Goal: Task Accomplishment & Management: Use online tool/utility

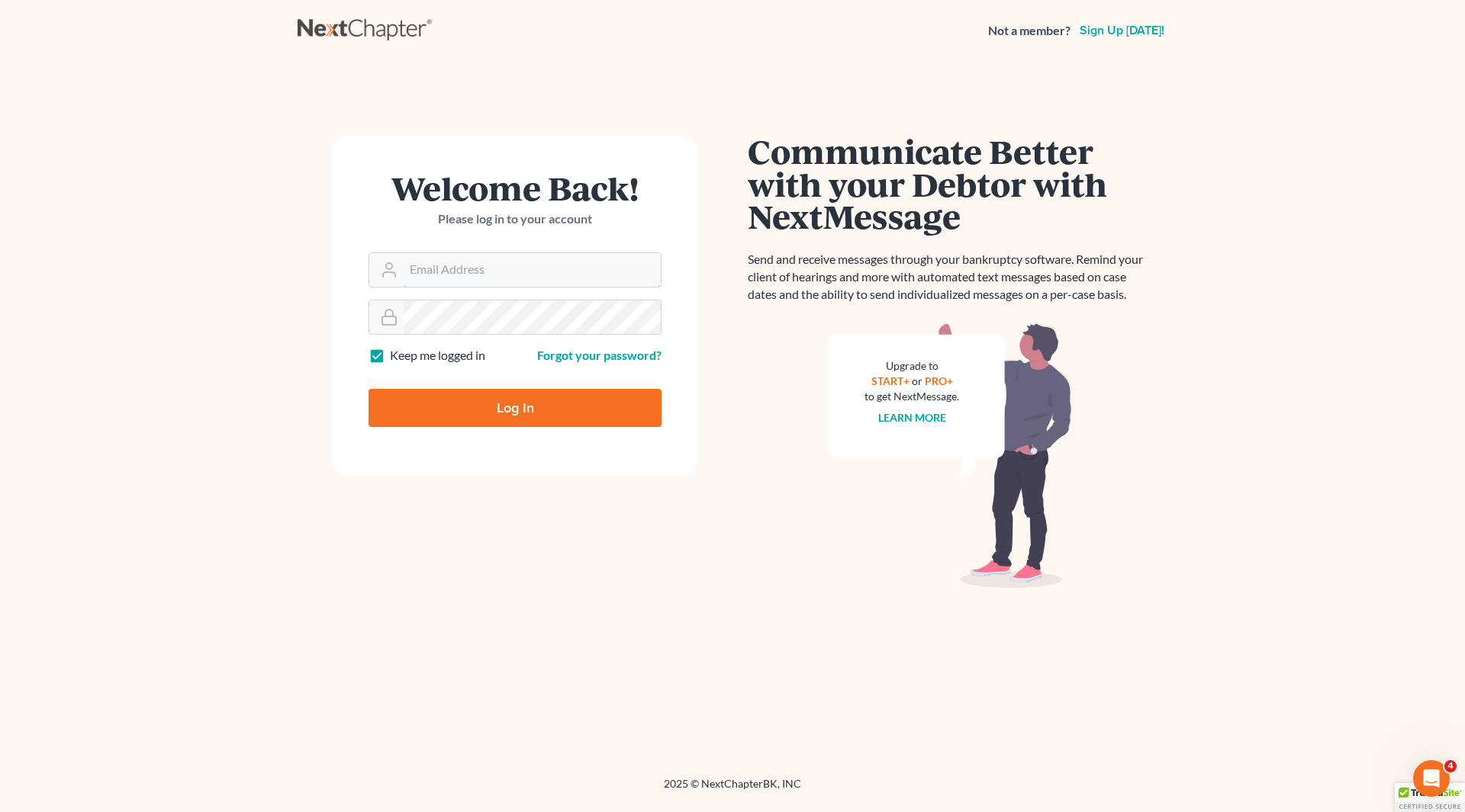
type input "gg@cgwesq.com"
click at [536, 411] on input "Log In" at bounding box center [515, 408] width 293 height 38
type input "Thinking..."
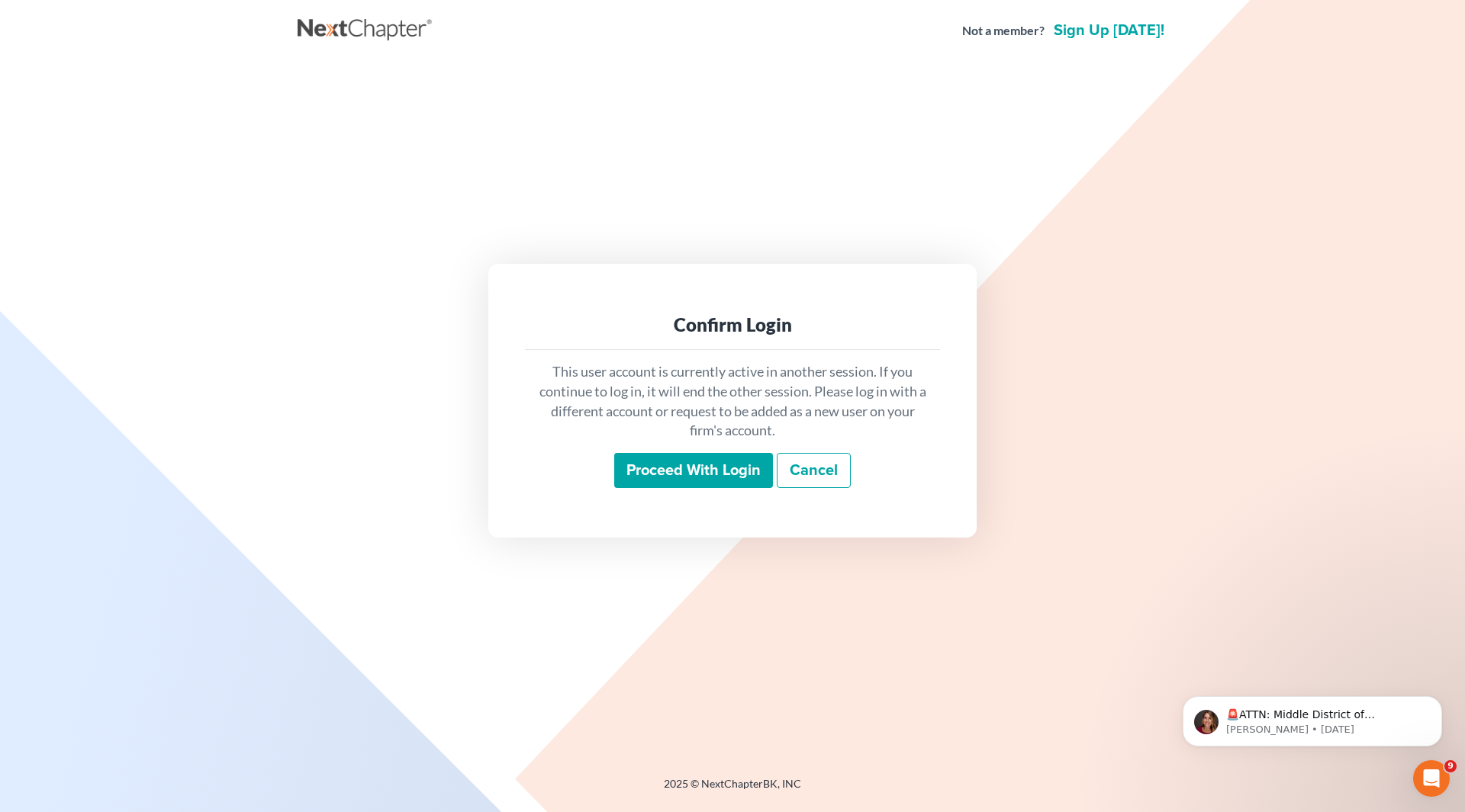
click at [656, 467] on input "Proceed with login" at bounding box center [694, 470] width 159 height 35
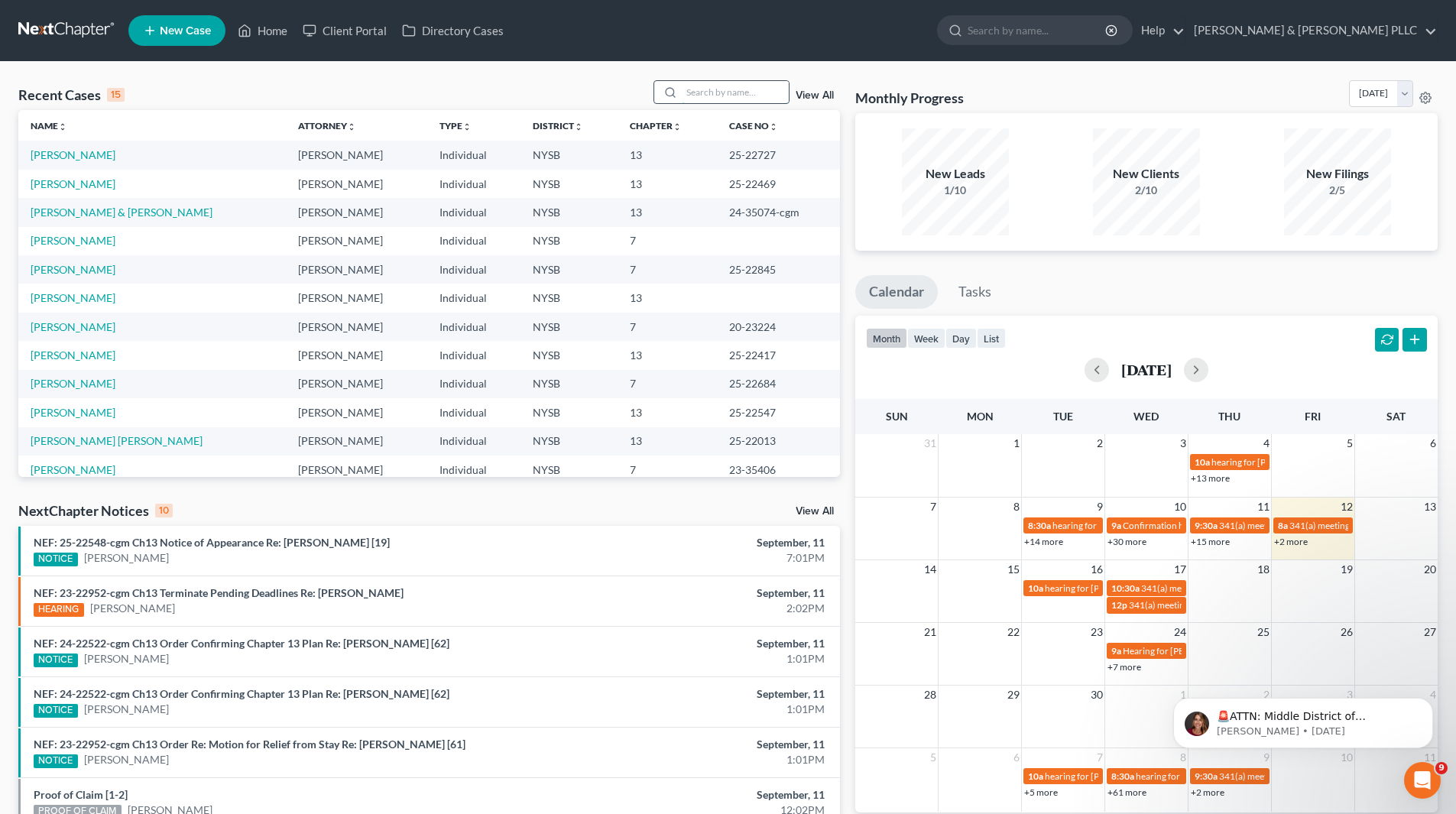
click at [772, 95] on input "search" at bounding box center [735, 92] width 107 height 22
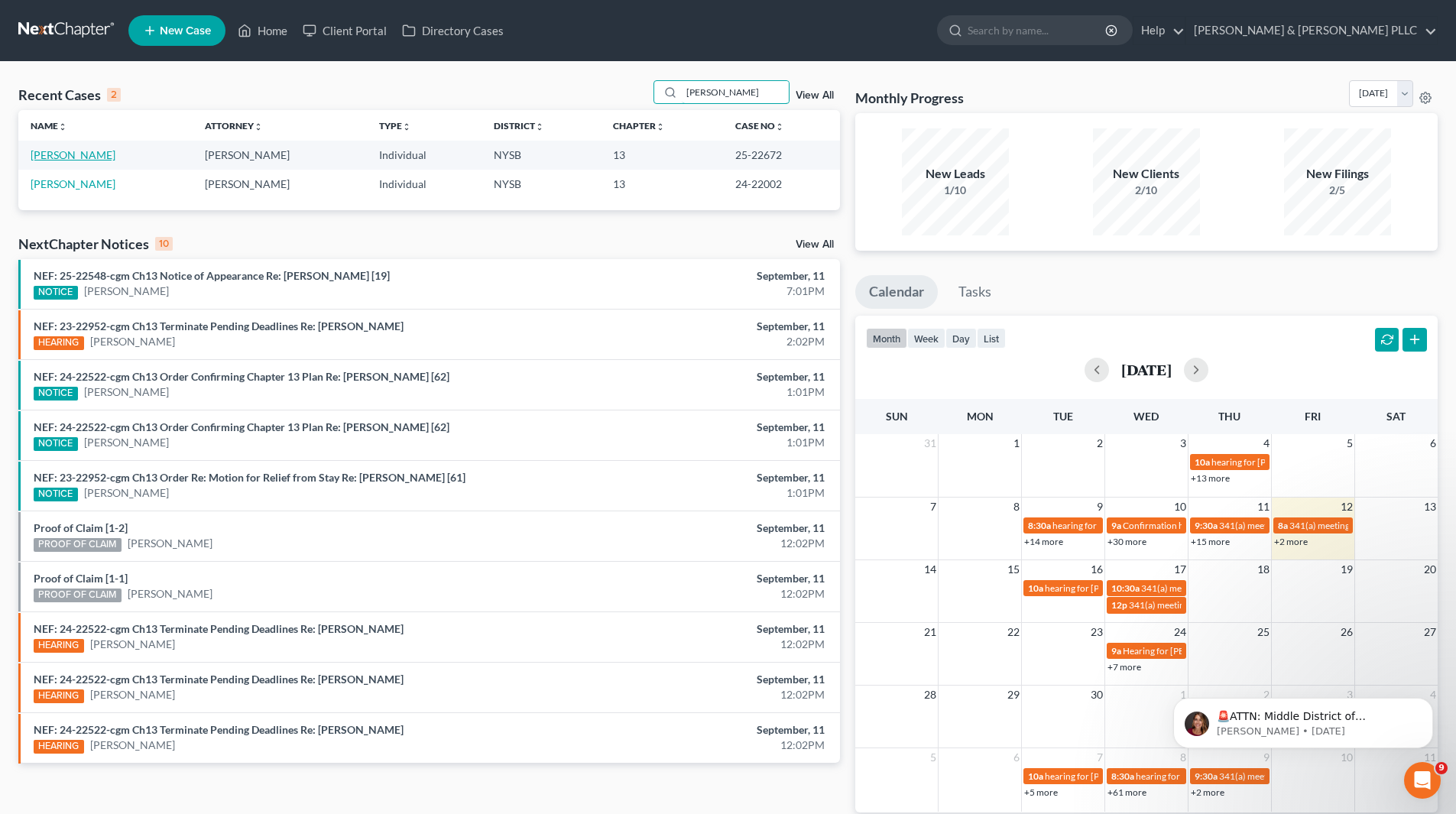
type input "[PERSON_NAME]"
click at [73, 154] on link "[PERSON_NAME]" at bounding box center [73, 155] width 85 height 13
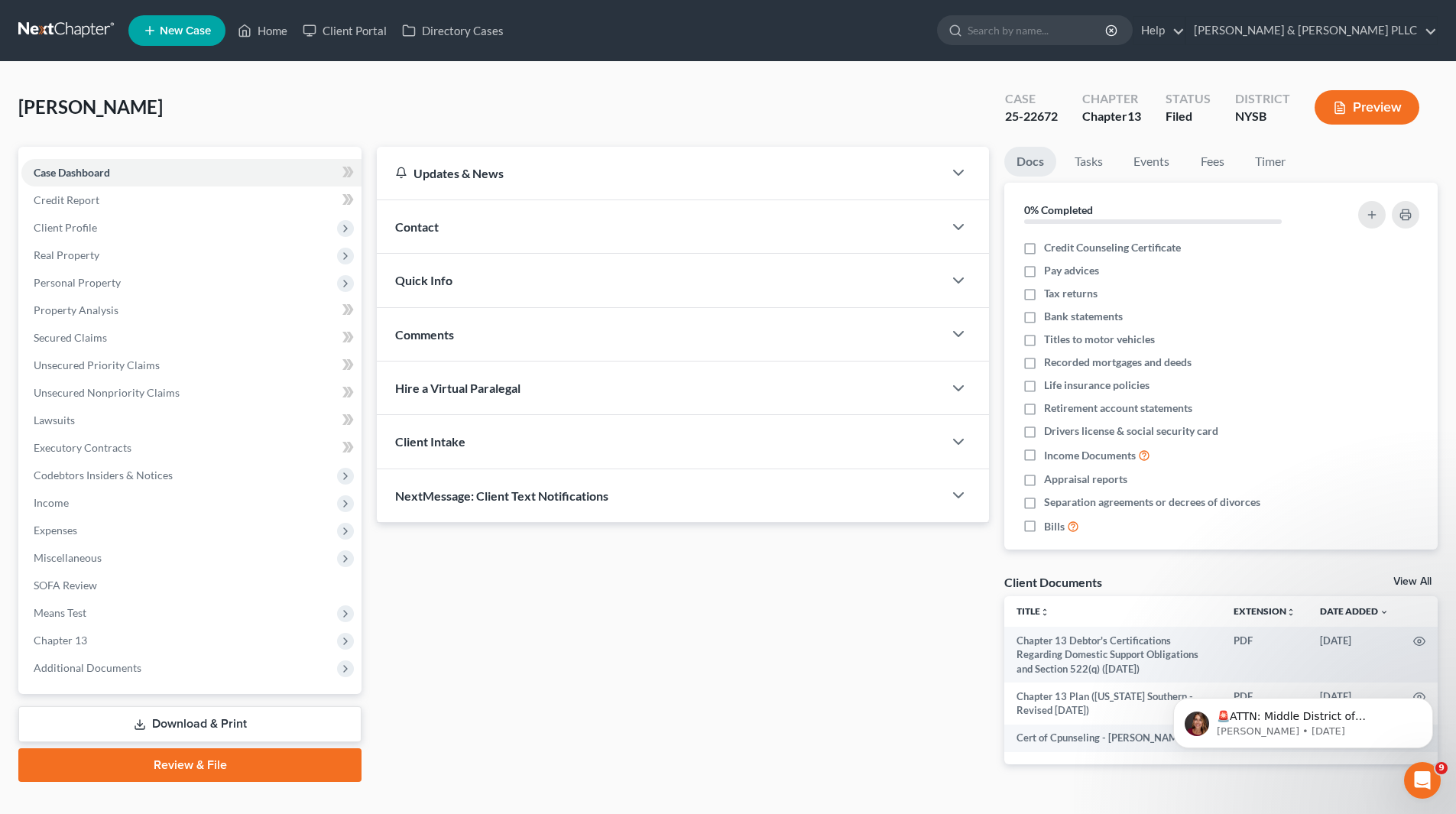
scroll to position [33, 0]
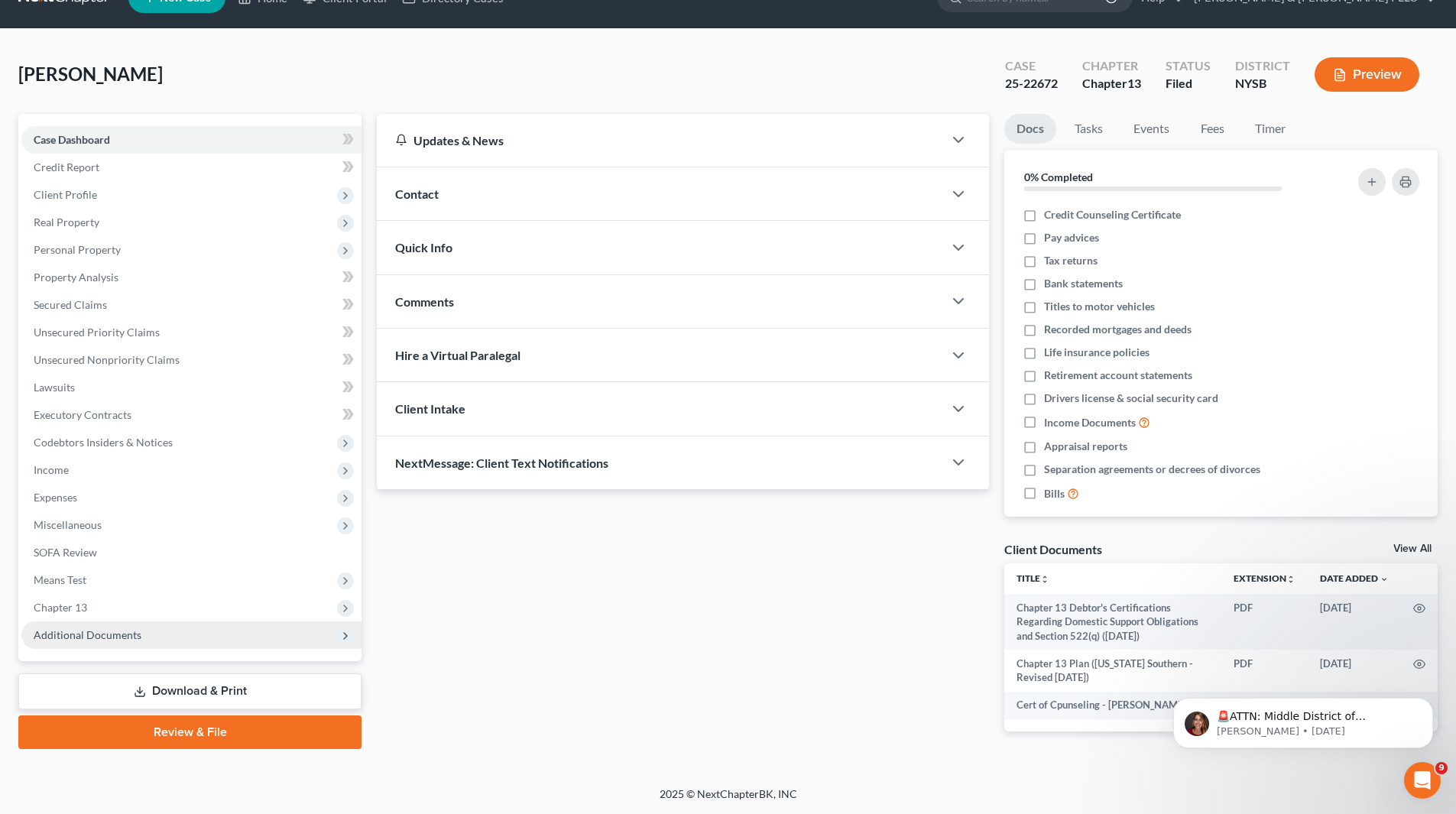
click at [117, 632] on span "Additional Documents" at bounding box center [88, 634] width 108 height 13
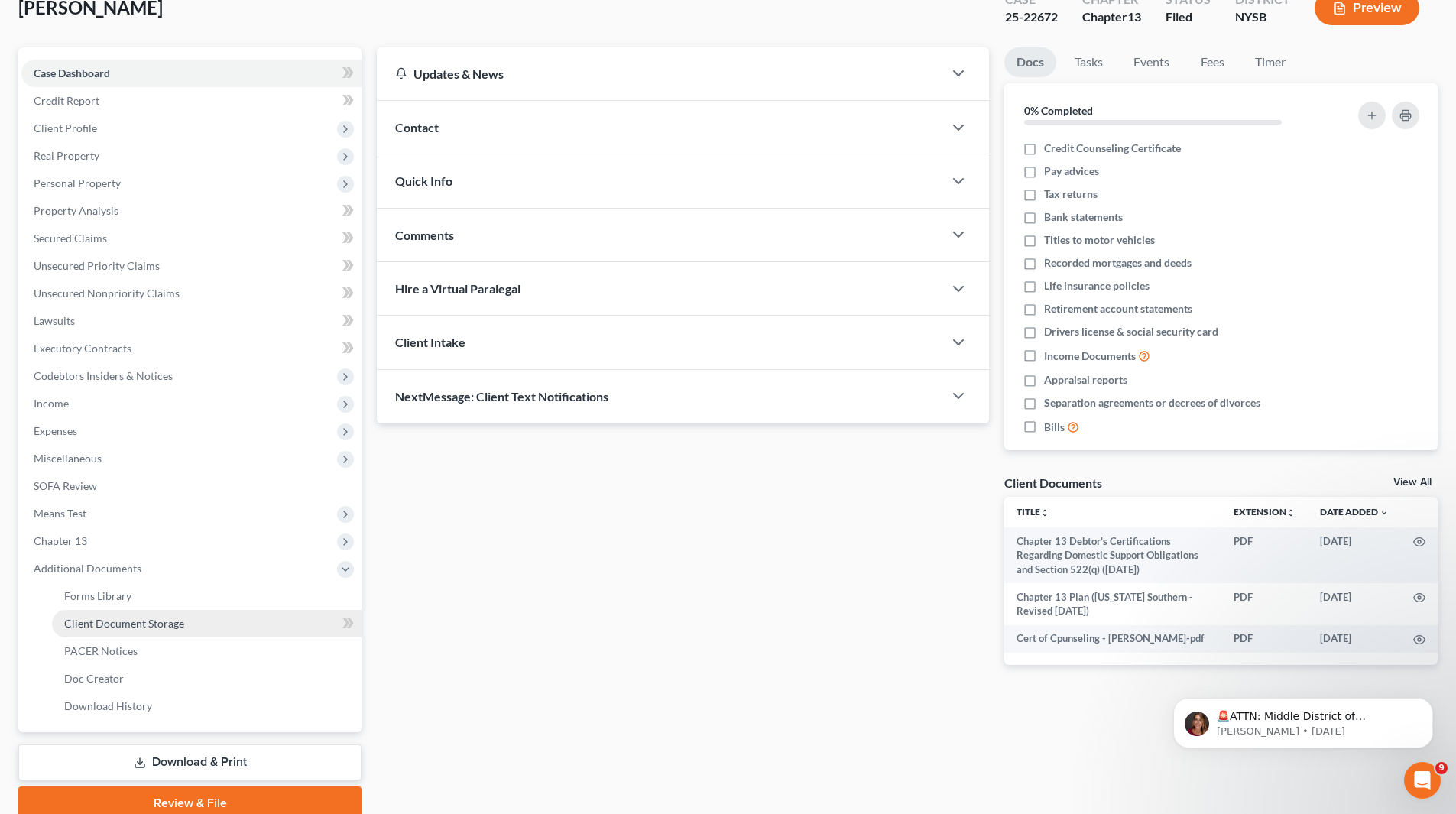
scroll to position [164, 0]
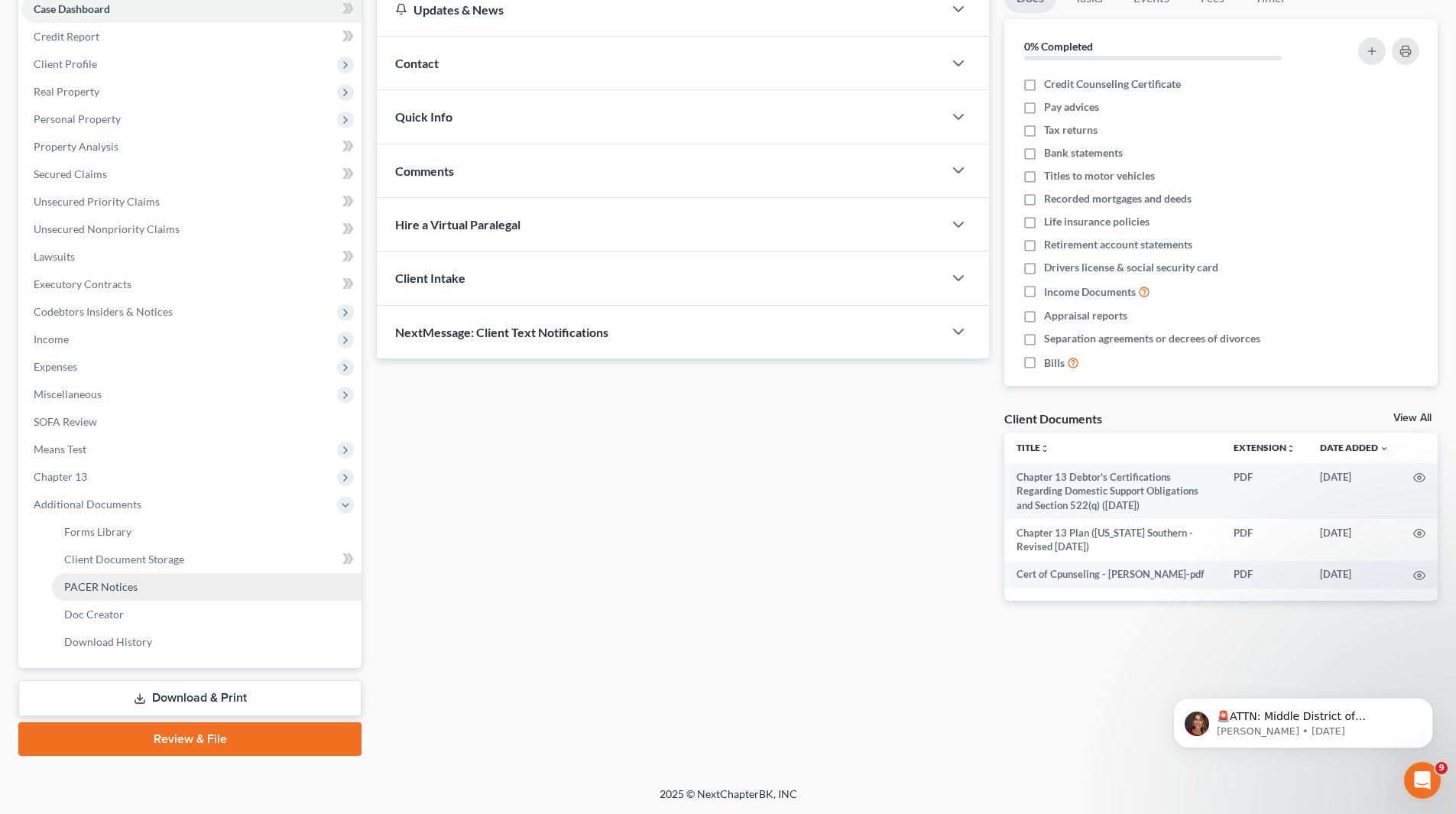
click at [125, 593] on span "PACER Notices" at bounding box center [101, 587] width 73 height 13
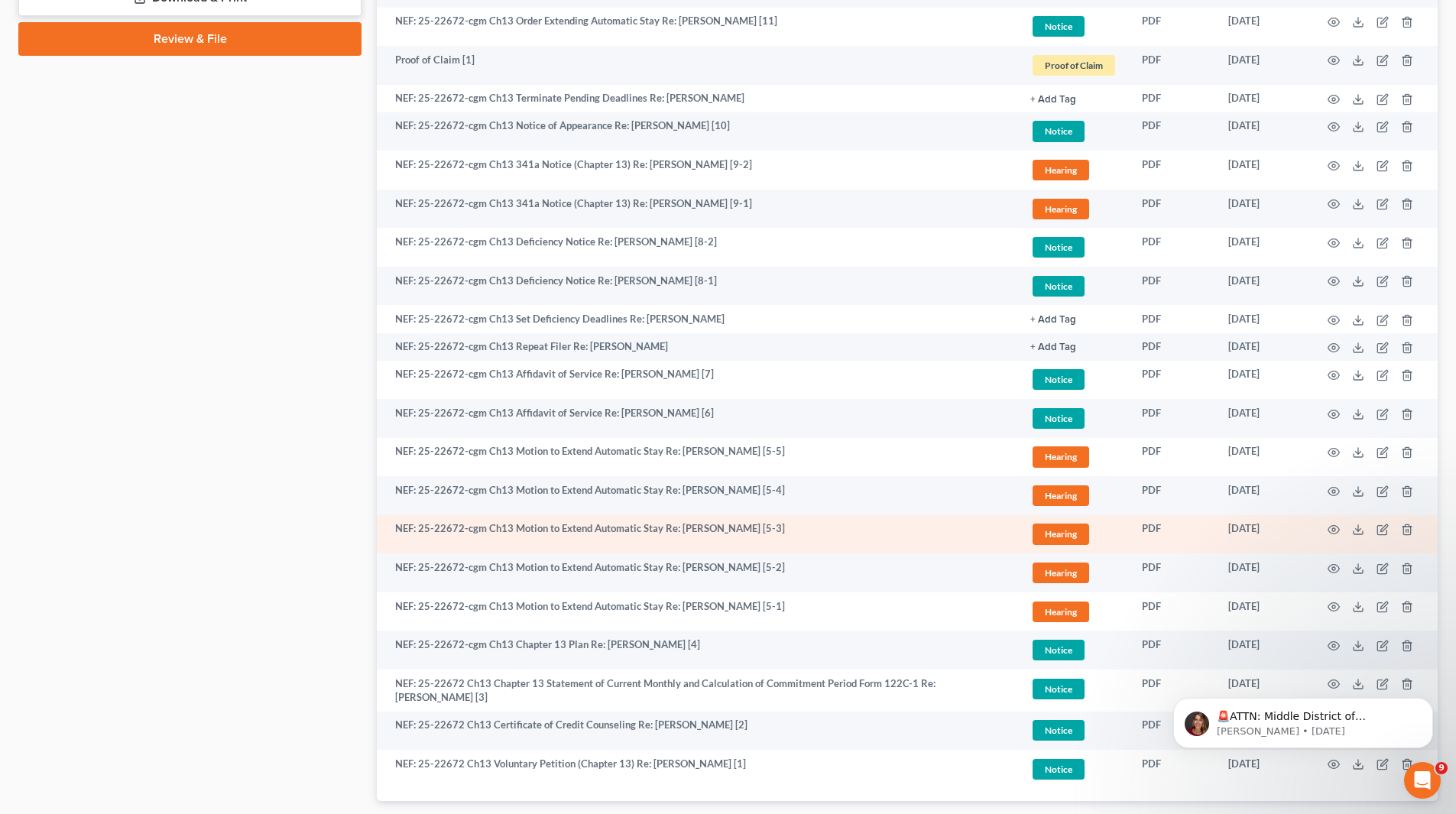
scroll to position [955, 0]
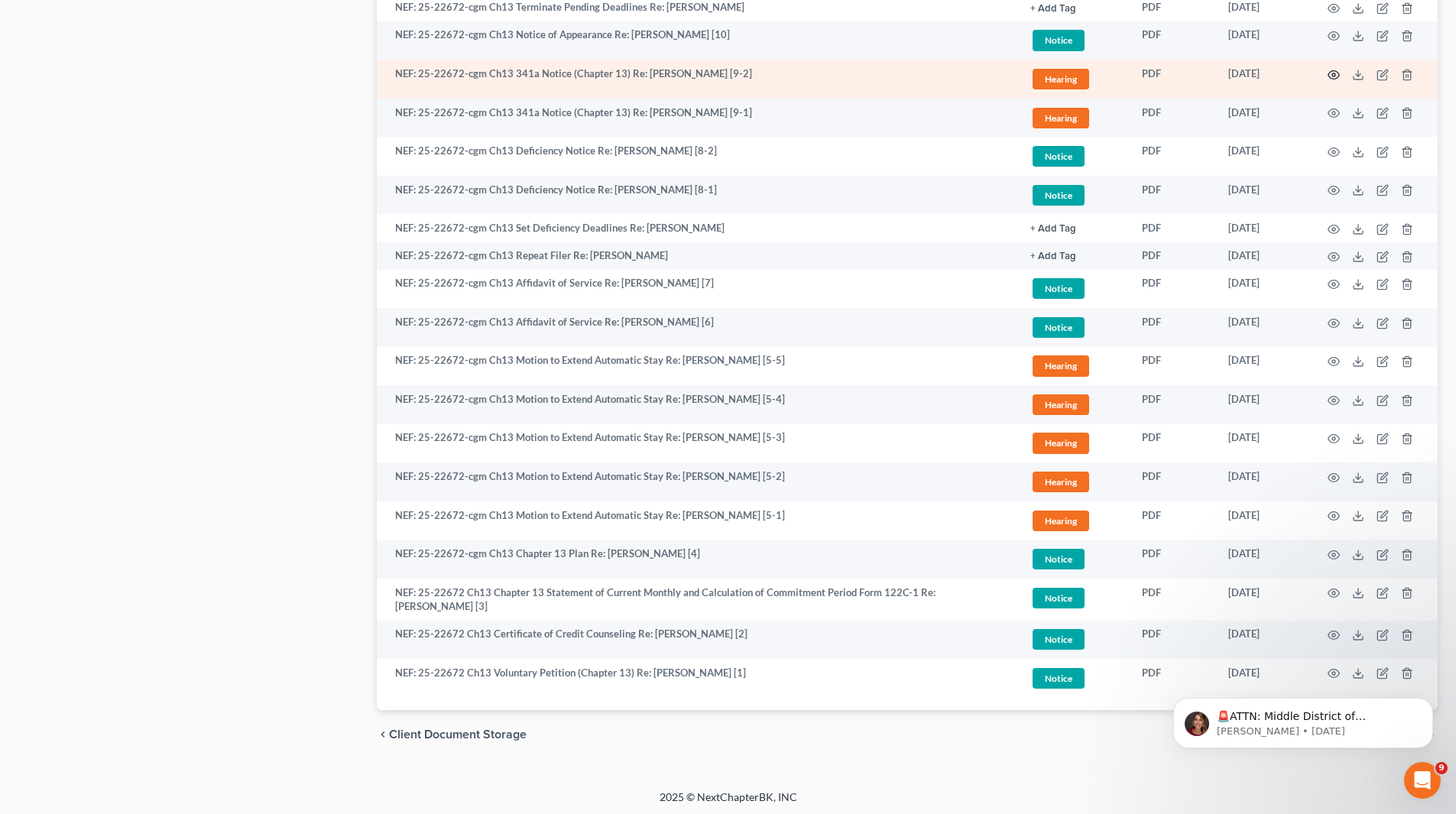
click at [1337, 70] on icon "button" at bounding box center [1334, 75] width 12 height 12
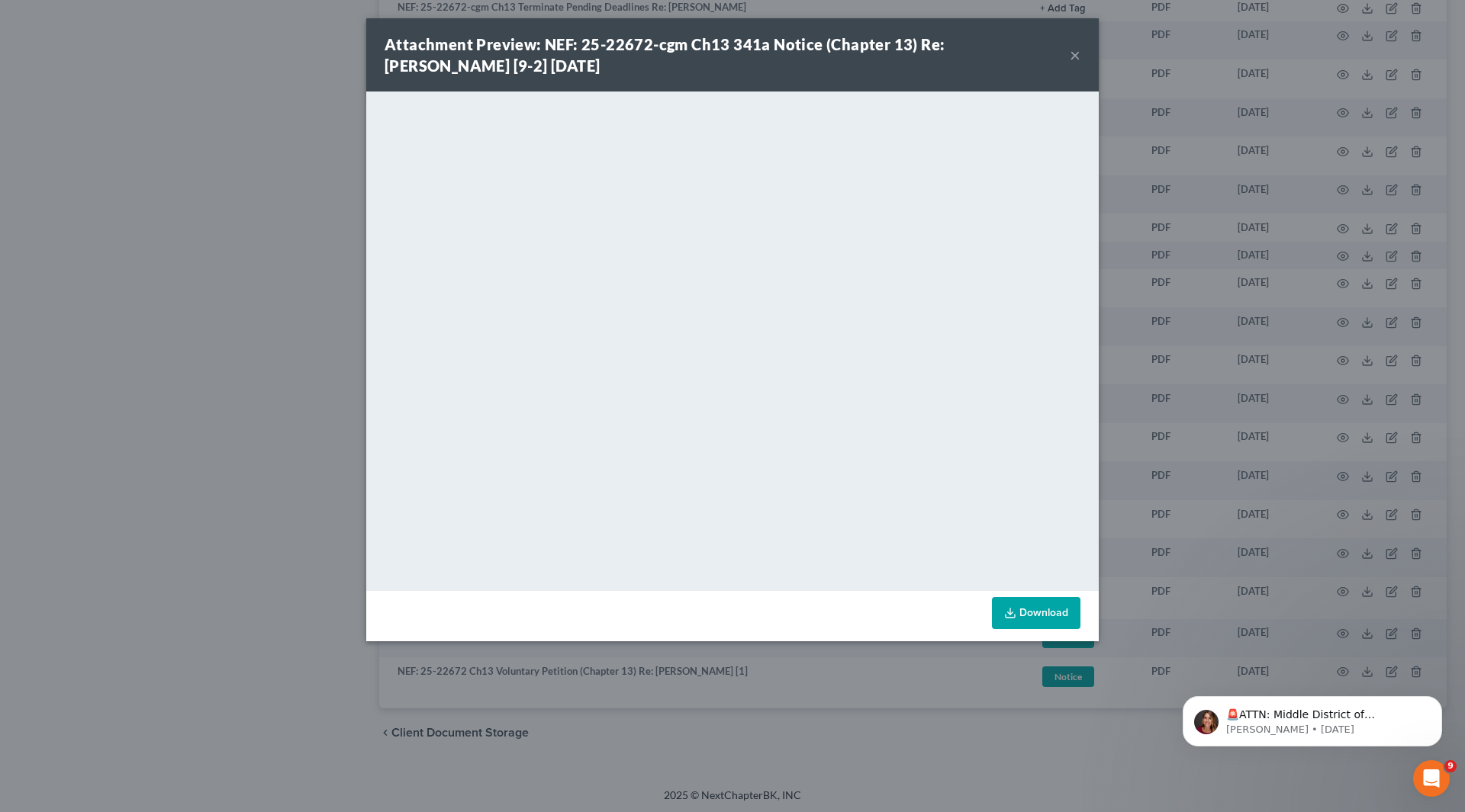
click at [1075, 55] on button "×" at bounding box center [1075, 55] width 11 height 19
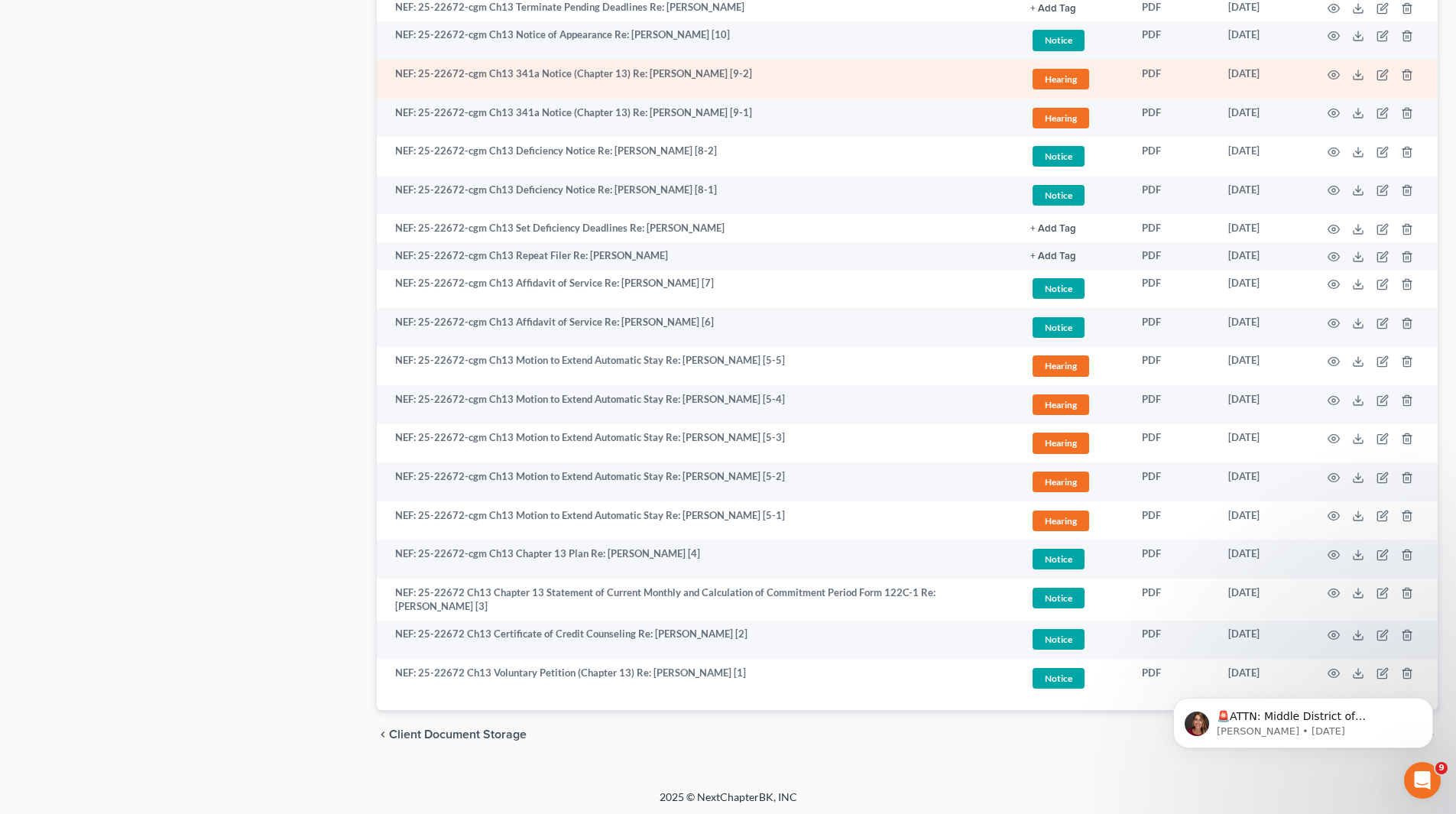
click at [1334, 65] on td at bounding box center [1373, 79] width 128 height 39
click at [1336, 71] on icon "button" at bounding box center [1334, 75] width 12 height 12
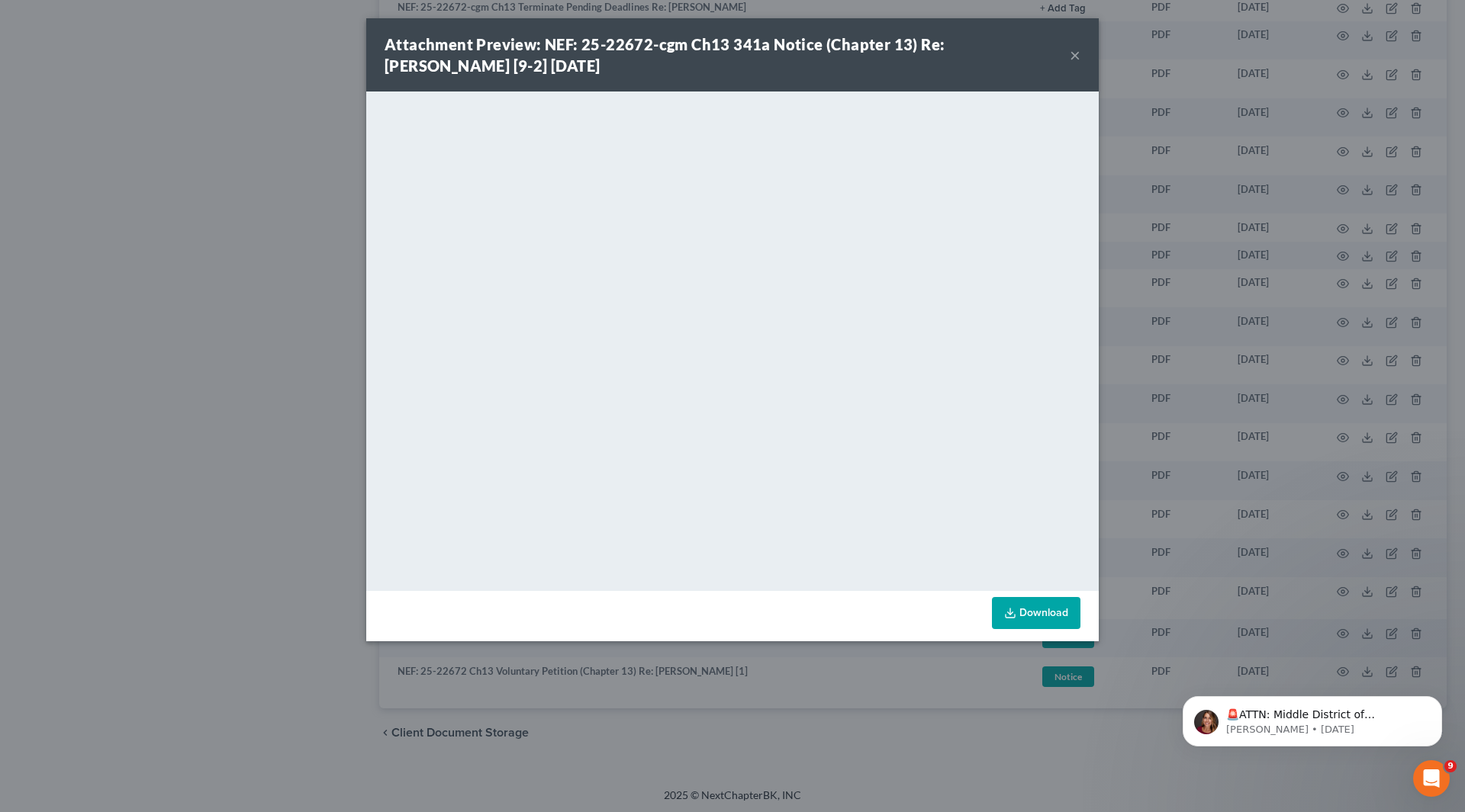
click at [1074, 51] on button "×" at bounding box center [1075, 55] width 11 height 19
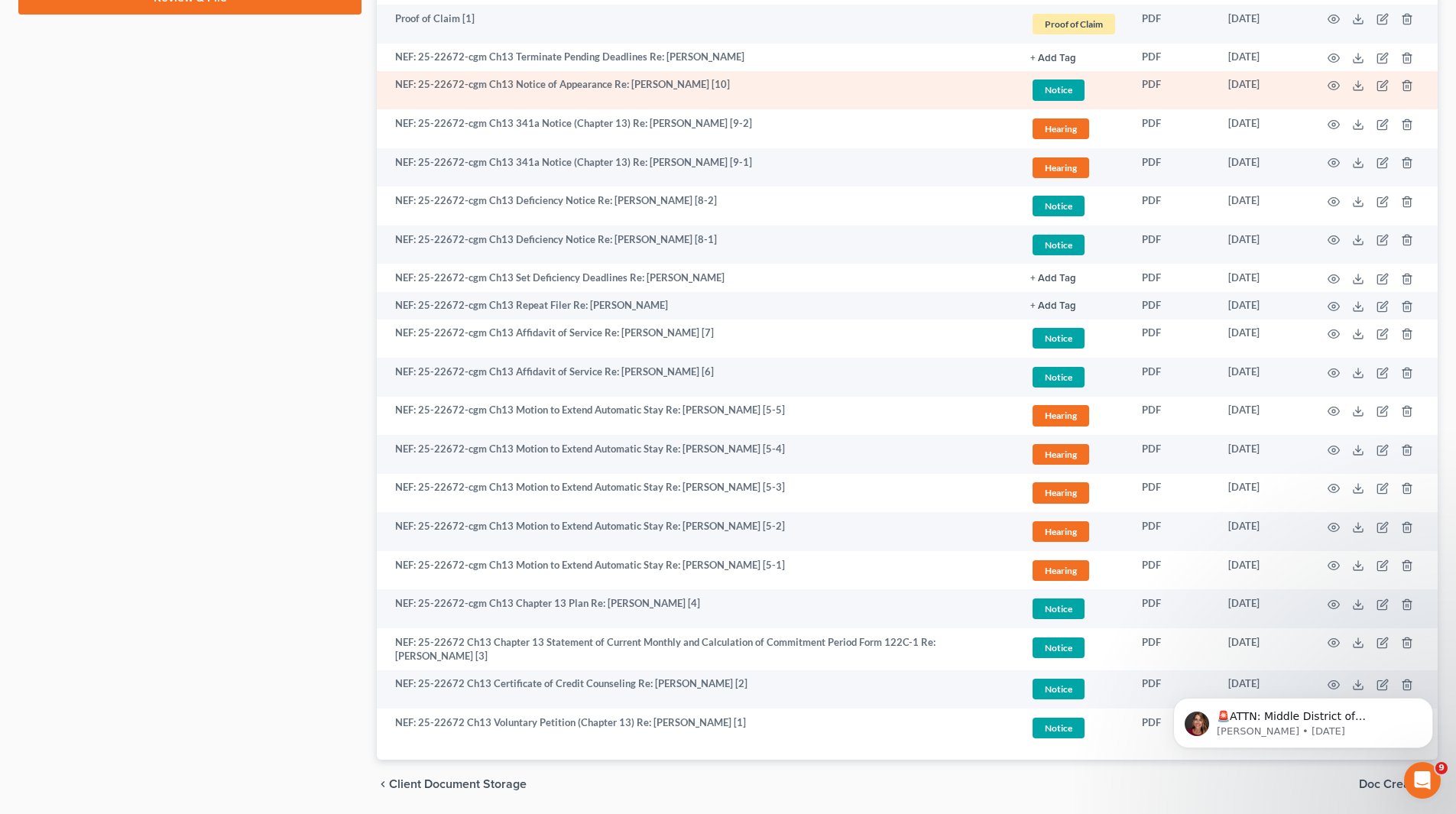
scroll to position [879, 0]
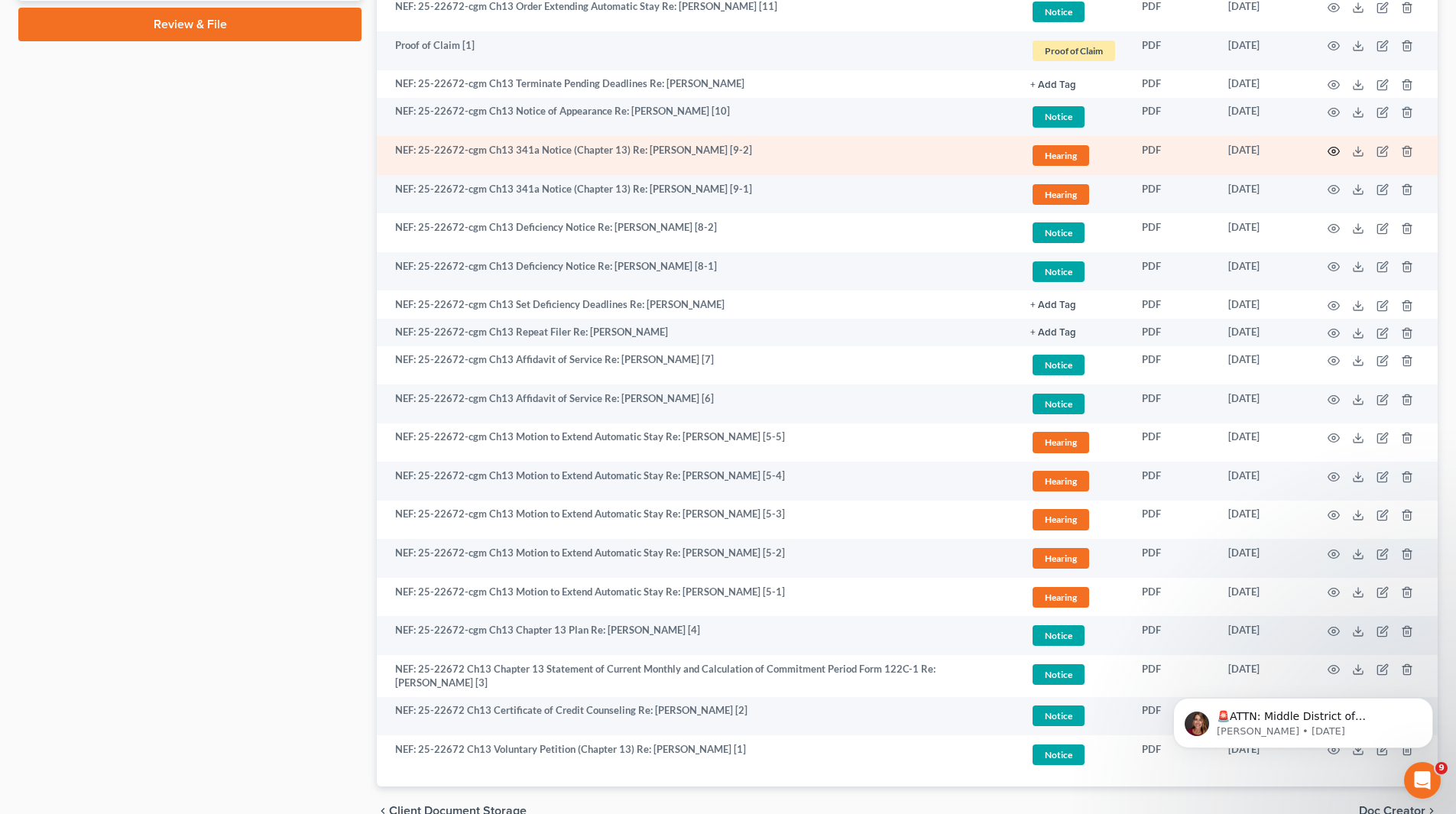
click at [1330, 146] on icon "button" at bounding box center [1334, 151] width 12 height 12
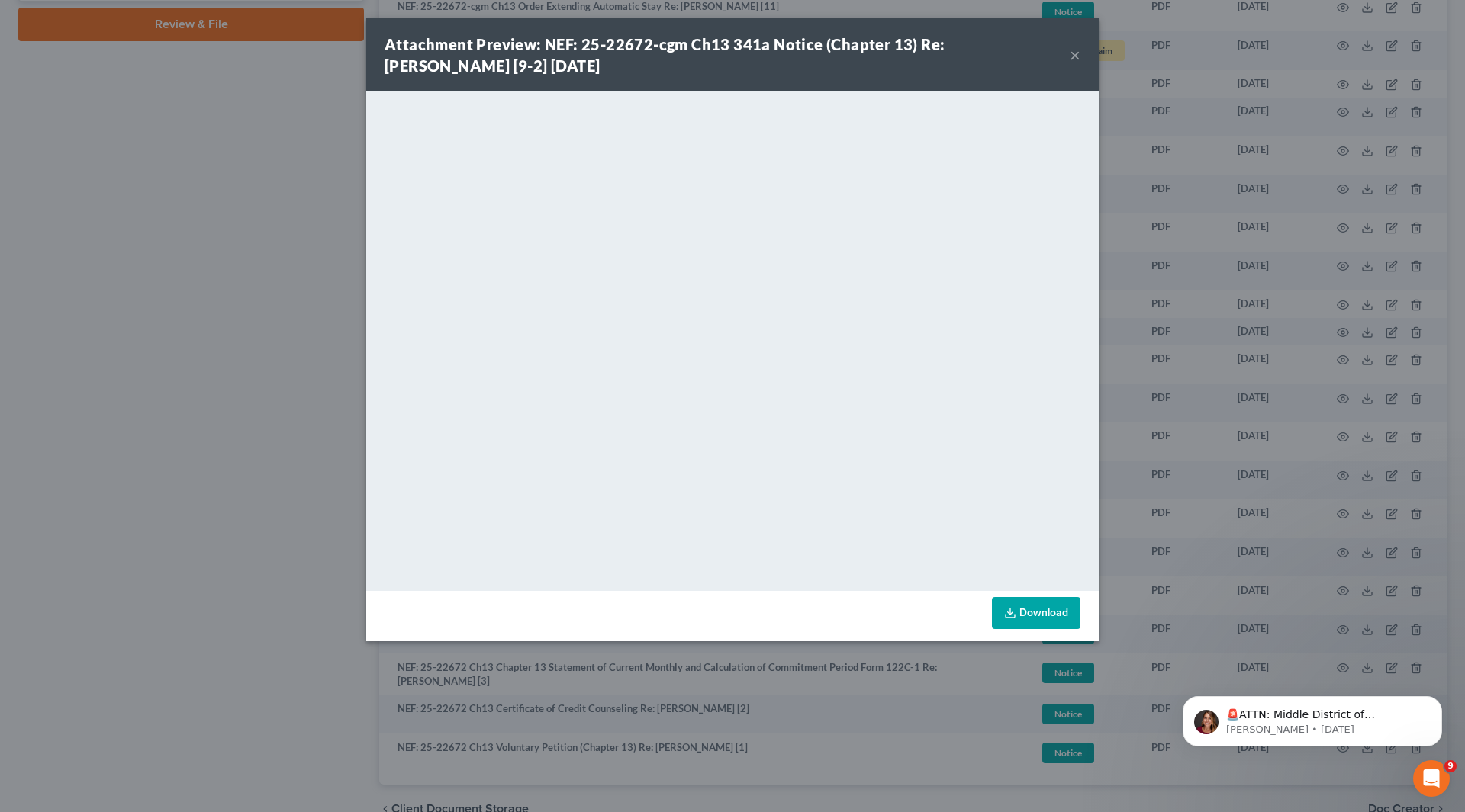
click at [1074, 53] on button "×" at bounding box center [1075, 55] width 11 height 19
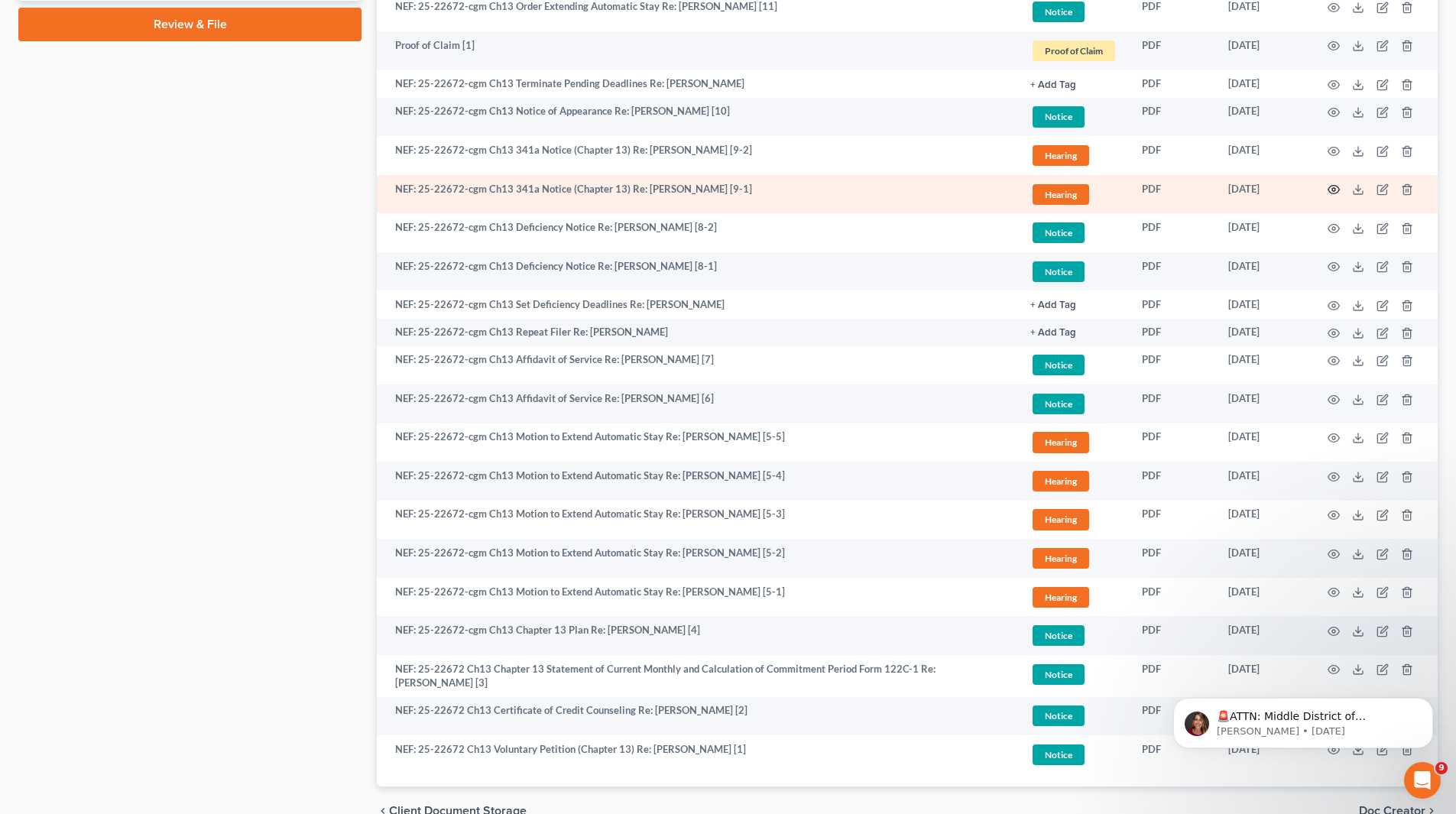
click at [1333, 188] on icon "button" at bounding box center [1334, 189] width 12 height 12
